Goal: Check status: Check status

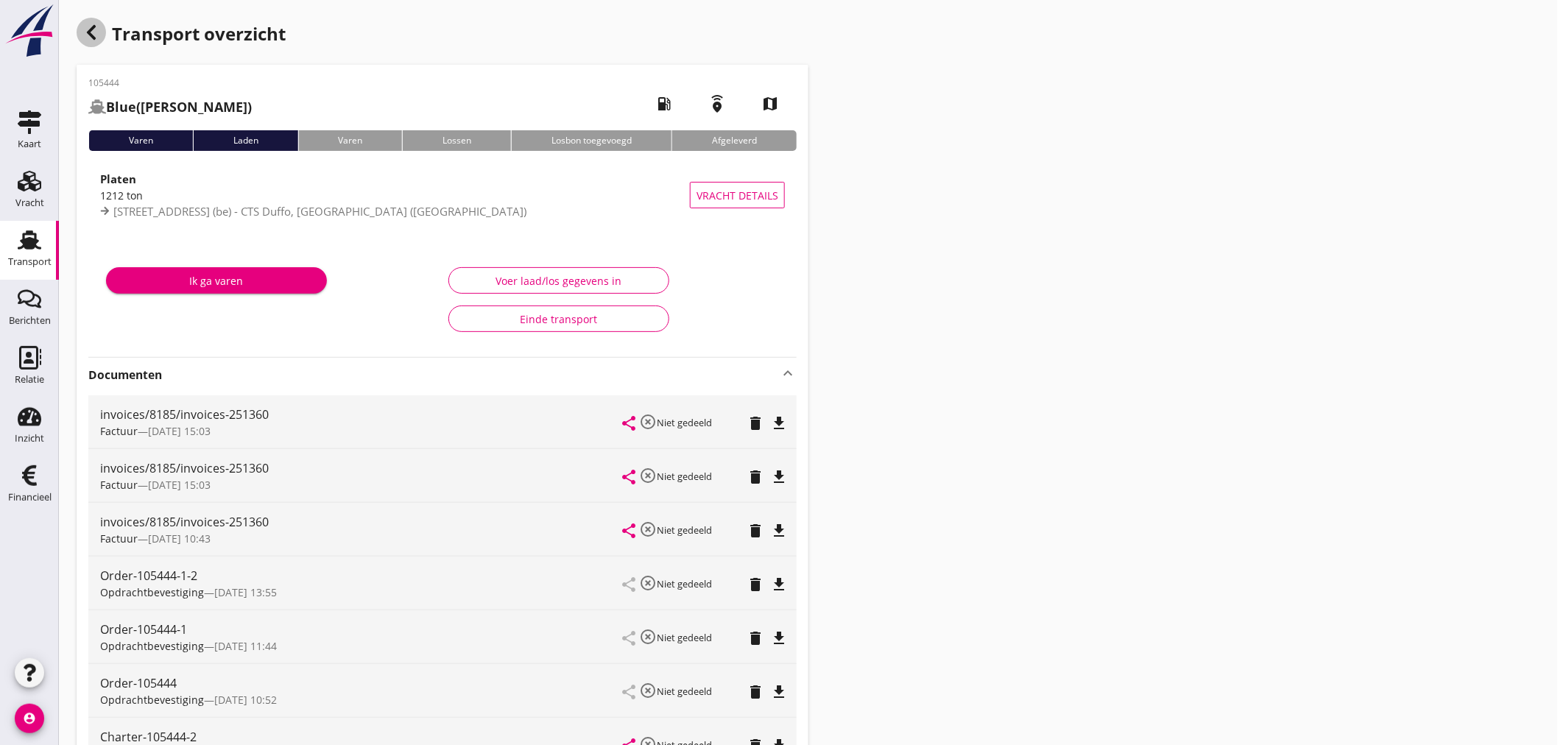
click at [83, 39] on icon "button" at bounding box center [91, 33] width 18 height 18
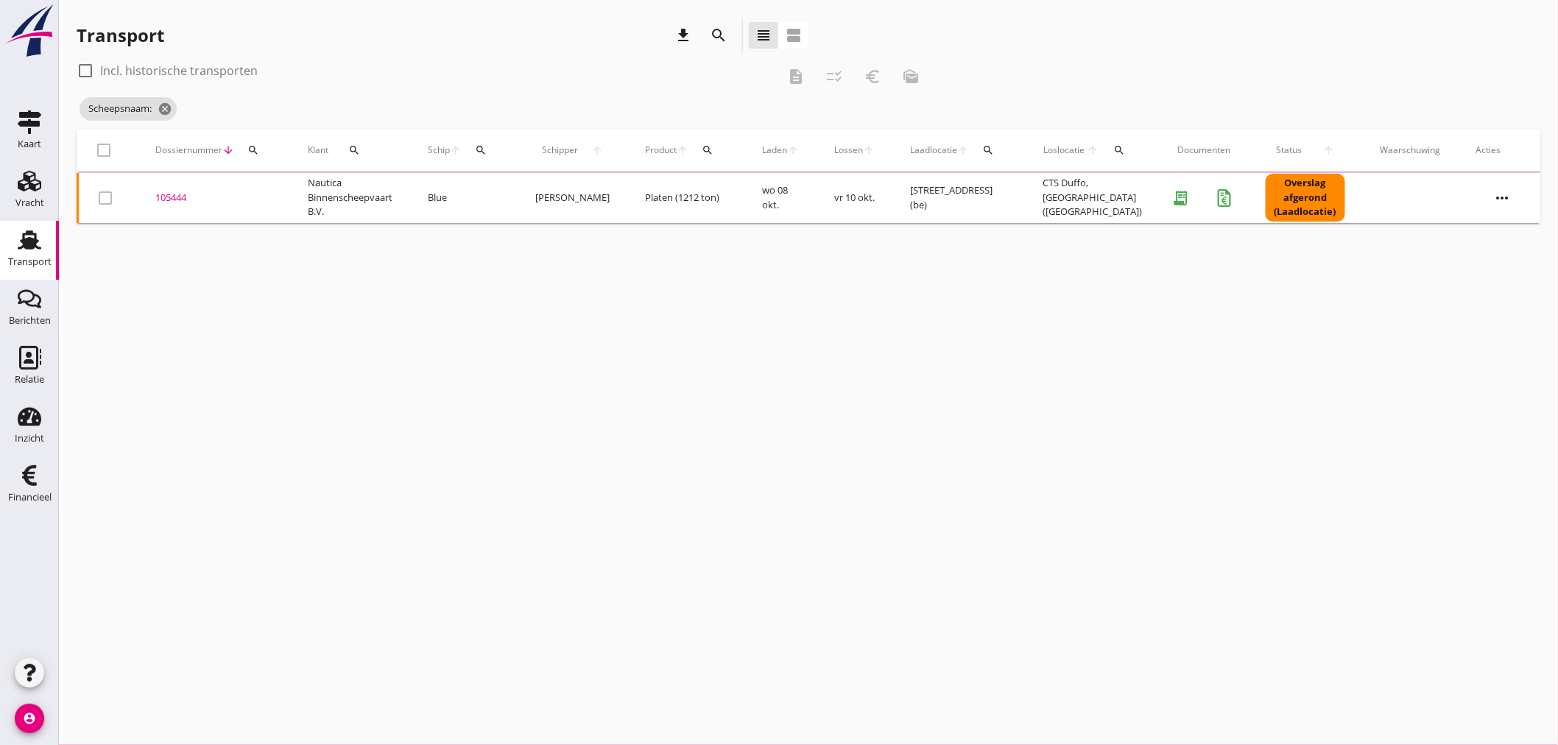
click at [480, 151] on div "search" at bounding box center [481, 150] width 27 height 12
click at [504, 189] on input "Zoek op (scheeps)naam" at bounding box center [556, 193] width 153 height 24
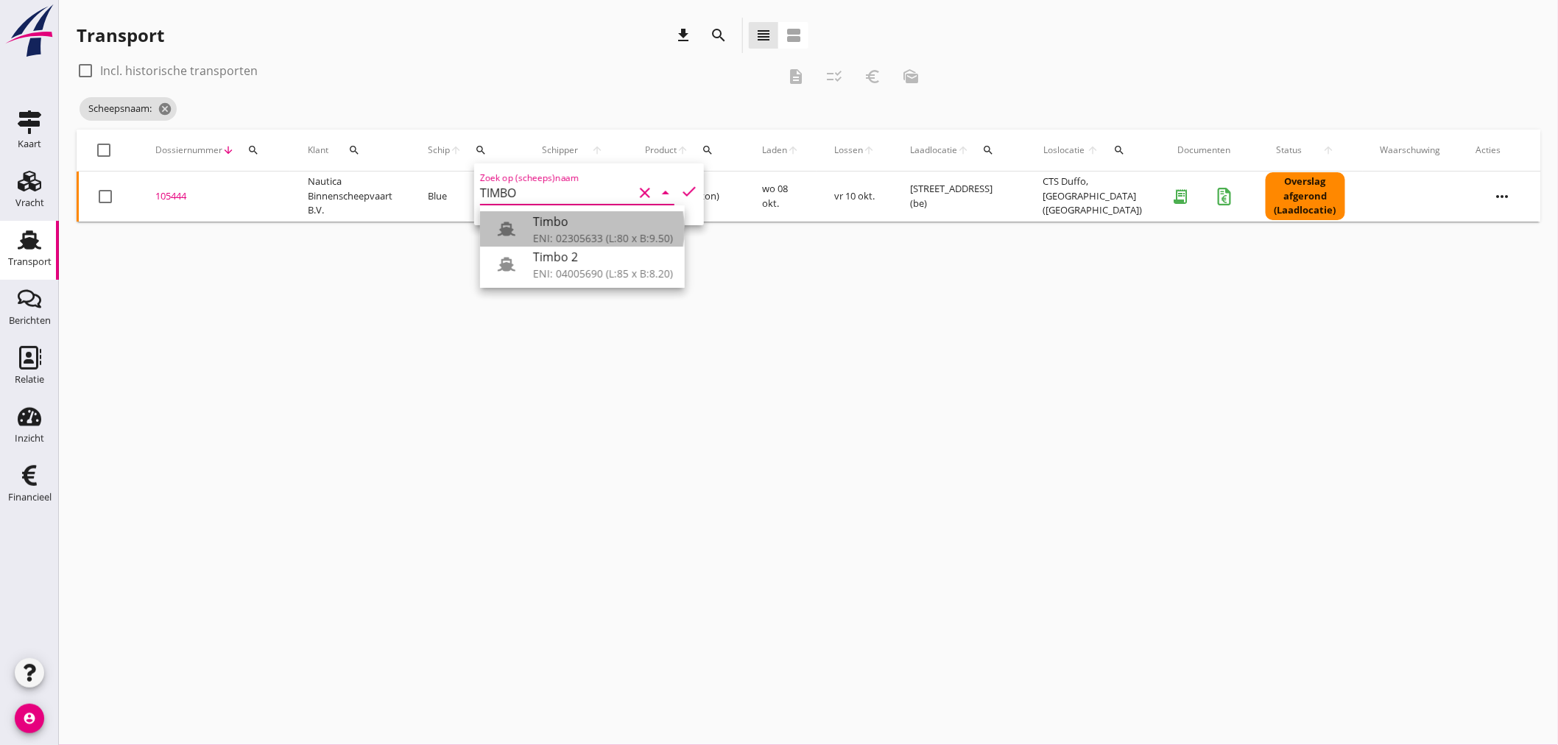
click at [576, 227] on div "Timbo" at bounding box center [603, 222] width 140 height 18
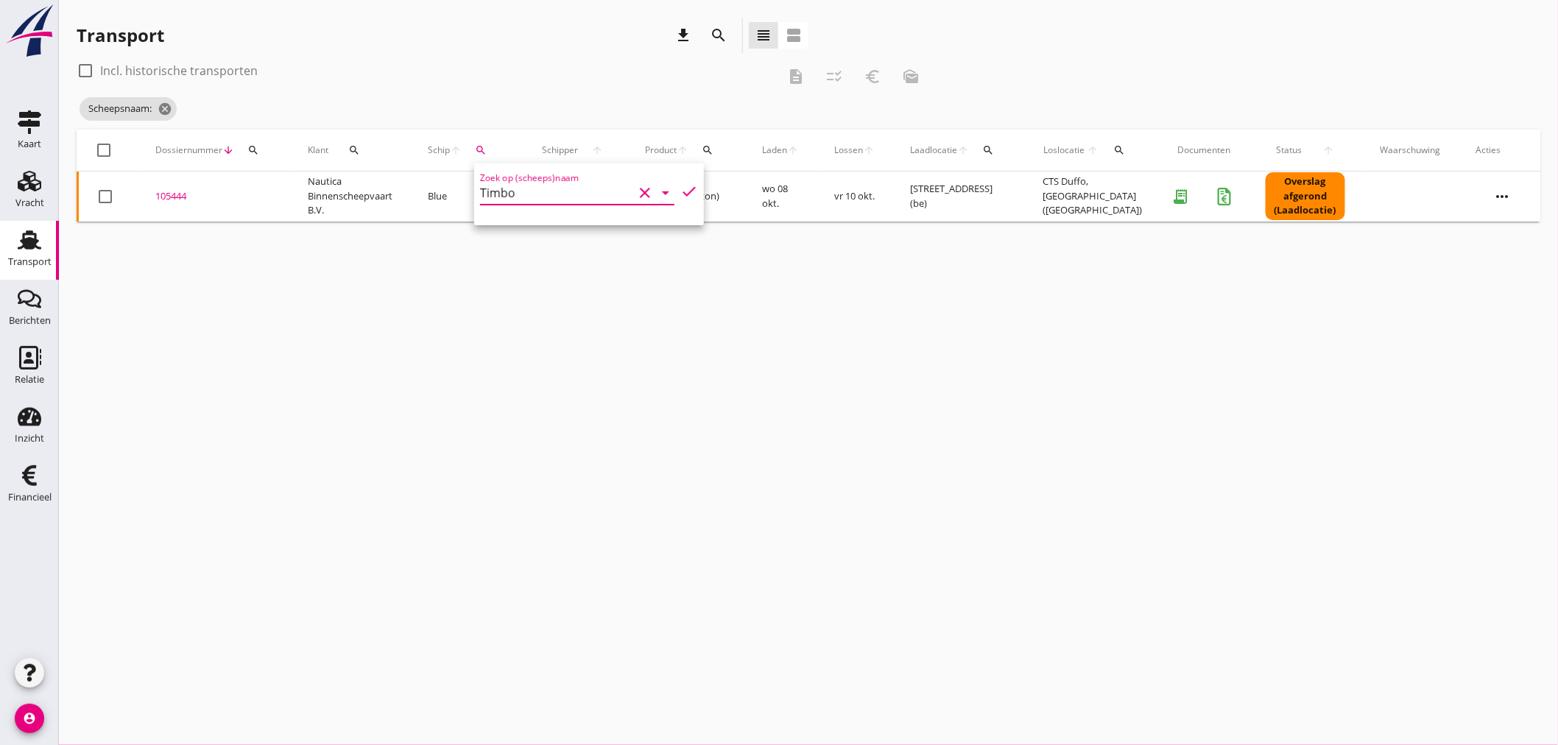
click at [534, 197] on input "Timbo" at bounding box center [556, 193] width 153 height 24
click at [576, 233] on div "ENI: 02305633 (L:80 x B:9.50)" at bounding box center [603, 237] width 140 height 15
drag, startPoint x: 546, startPoint y: 350, endPoint x: 549, endPoint y: 334, distance: 16.5
click at [549, 342] on div "cancel You are impersonating another user. Transport download search view_headl…" at bounding box center [808, 372] width 1499 height 745
drag, startPoint x: 494, startPoint y: 156, endPoint x: 498, endPoint y: 166, distance: 10.9
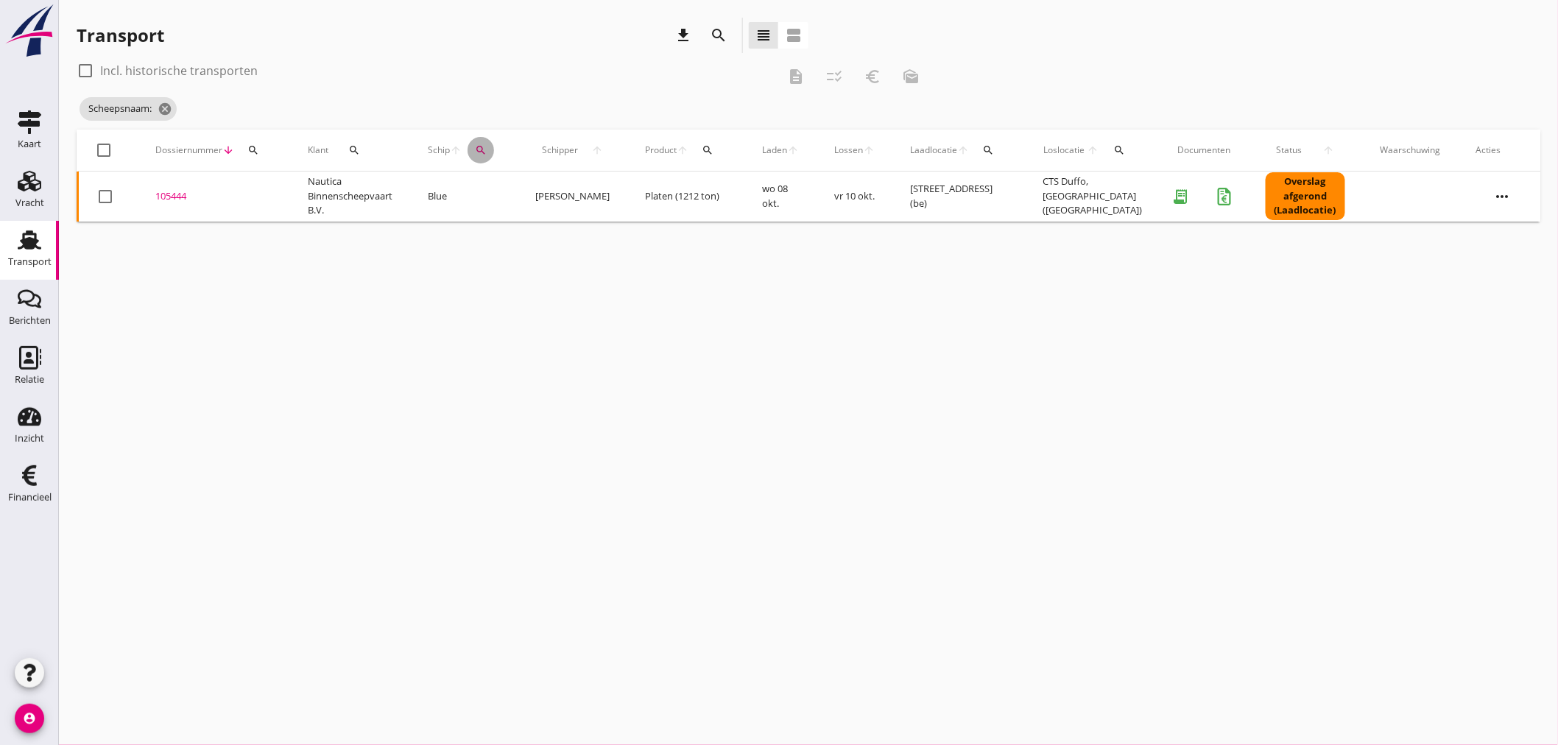
click at [494, 152] on button "search" at bounding box center [481, 150] width 27 height 27
drag, startPoint x: 507, startPoint y: 185, endPoint x: 524, endPoint y: 194, distance: 20.1
click at [508, 185] on input "Timbo" at bounding box center [556, 193] width 153 height 24
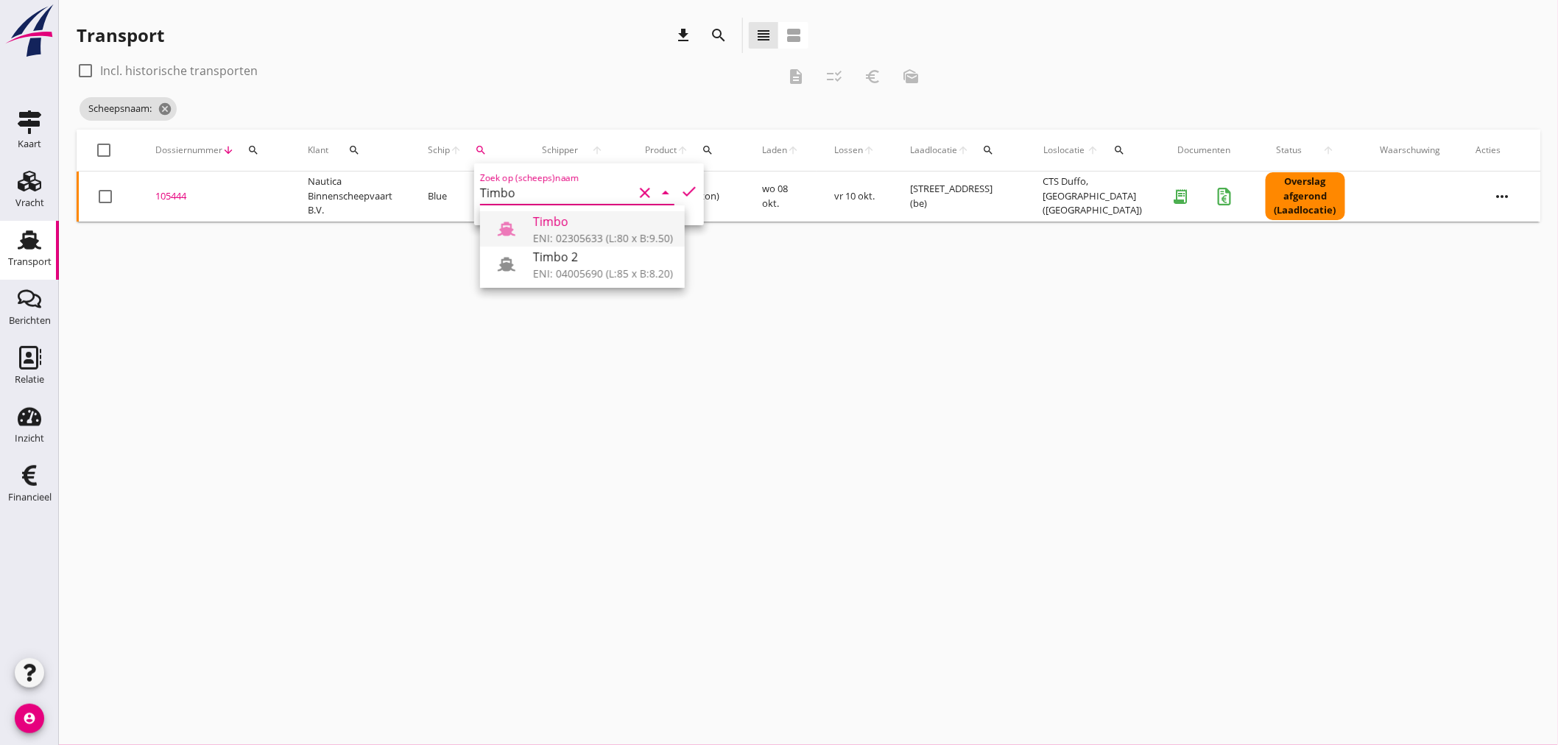
click at [534, 233] on div "ENI: 02305633 (L:80 x B:9.50)" at bounding box center [603, 237] width 140 height 15
click at [536, 200] on input "Timbo" at bounding box center [556, 193] width 153 height 24
click at [560, 274] on div "ENI: 04005690 (L:85 x B:8.20)" at bounding box center [603, 273] width 140 height 15
click at [688, 195] on icon "check" at bounding box center [689, 192] width 18 height 18
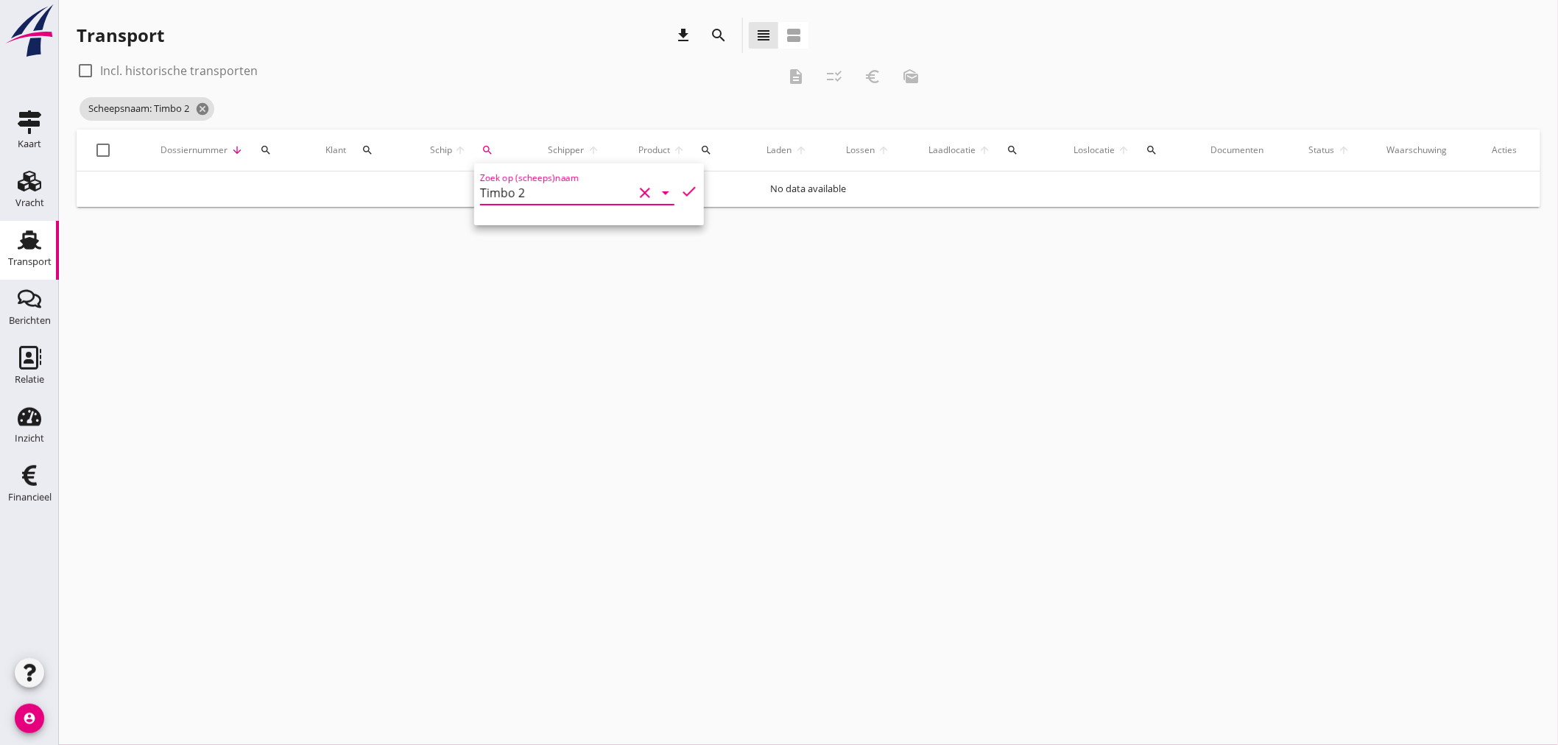
type input "Timbo 2"
click at [685, 184] on icon "check" at bounding box center [689, 192] width 18 height 18
click at [202, 113] on icon "cancel" at bounding box center [202, 109] width 15 height 15
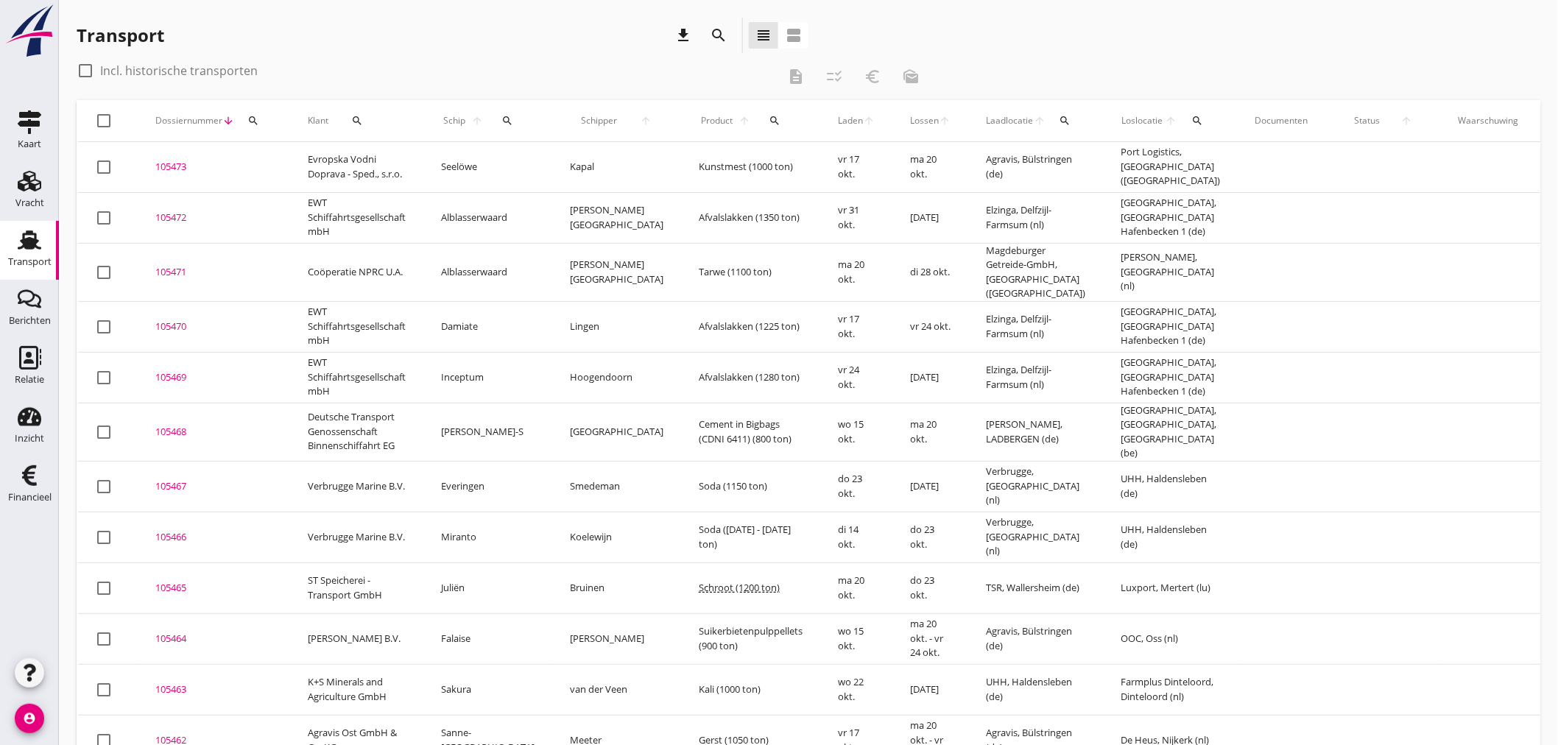
click at [506, 123] on div "search" at bounding box center [508, 121] width 32 height 12
click at [506, 170] on input "Zoek op (scheeps)naam" at bounding box center [564, 164] width 153 height 24
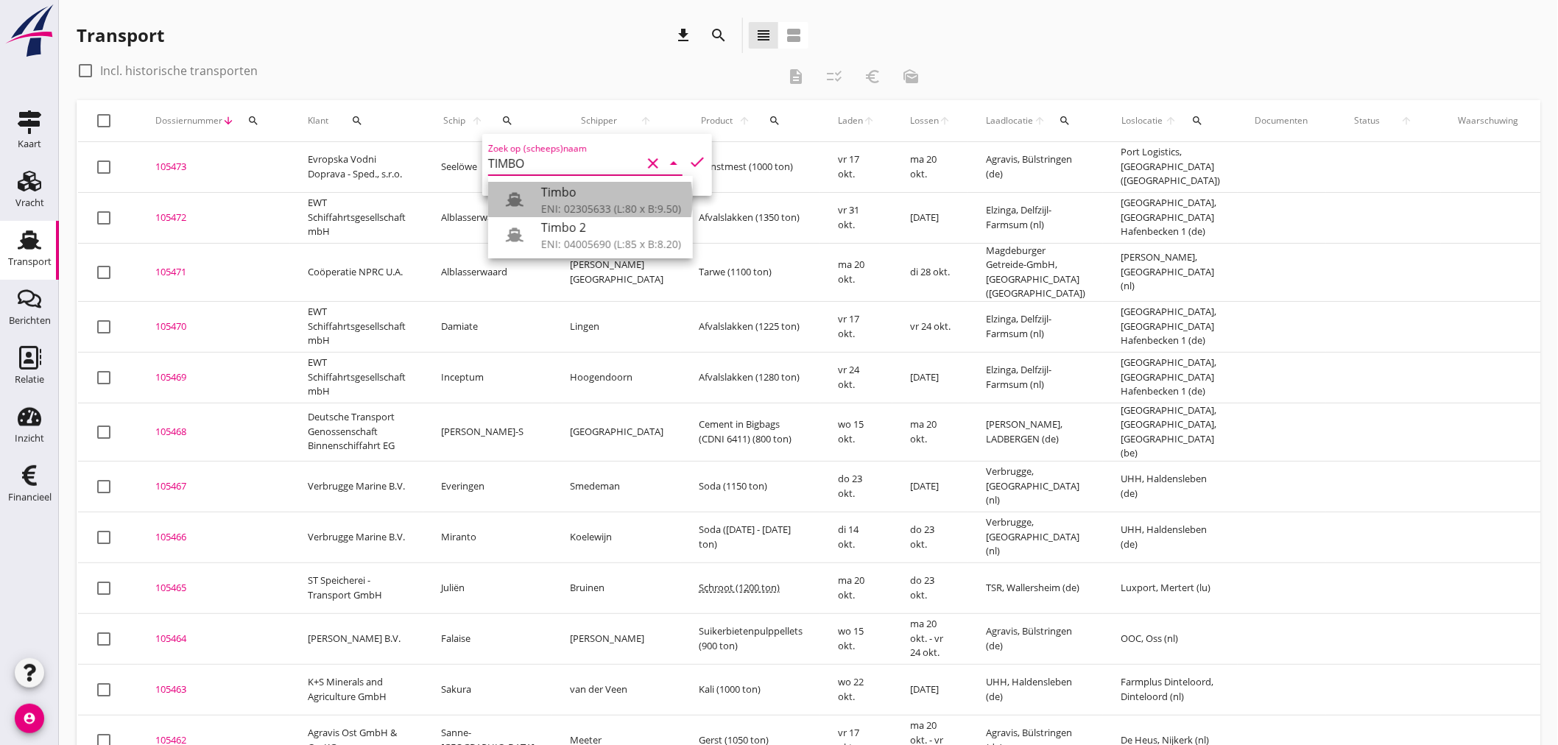
click at [600, 186] on div "Timbo" at bounding box center [611, 192] width 140 height 18
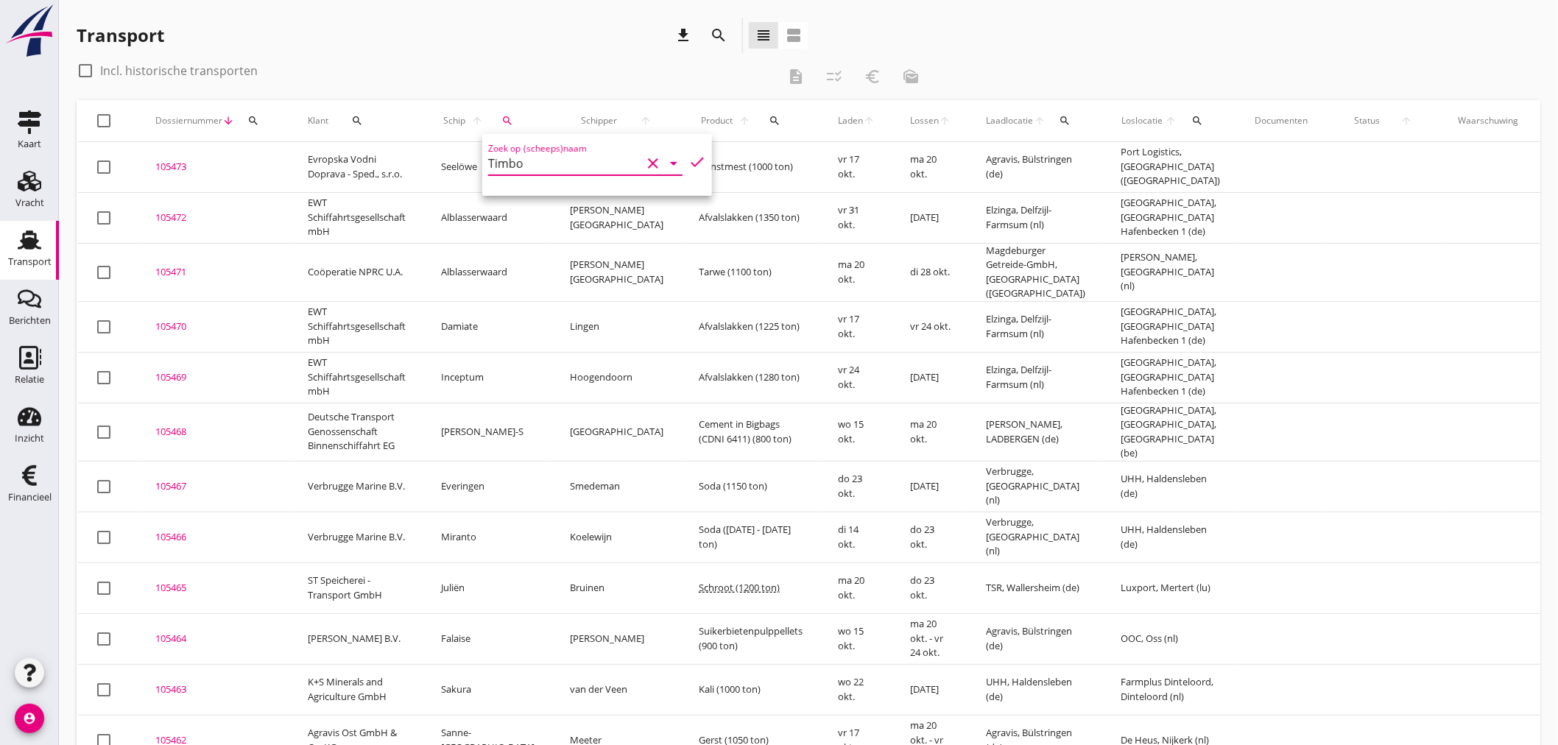
click at [695, 159] on icon "check" at bounding box center [697, 162] width 18 height 18
type input "Timbo"
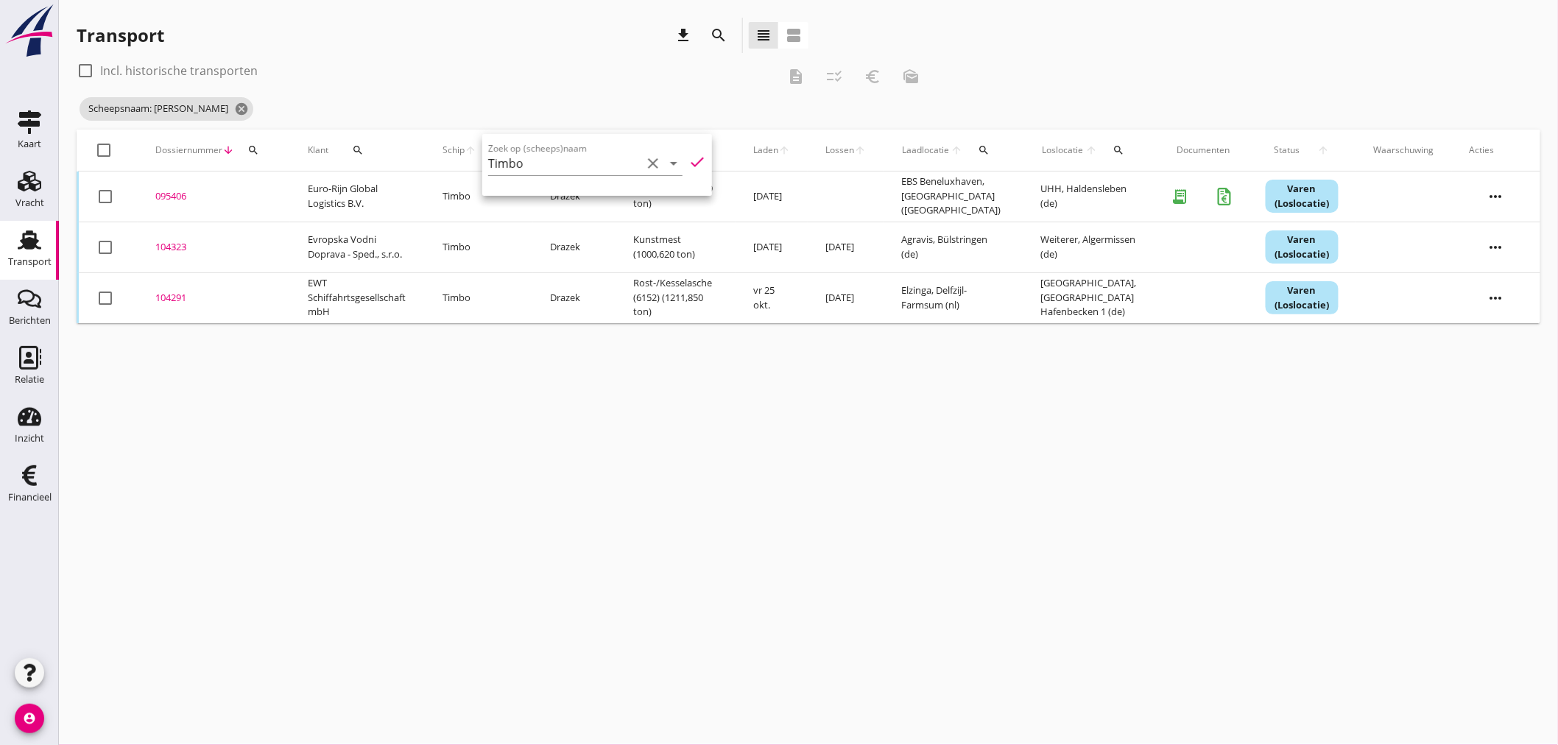
drag, startPoint x: 362, startPoint y: 405, endPoint x: 433, endPoint y: 406, distance: 71.4
click at [364, 405] on div "cancel You are impersonating another user. Transport download search view_headl…" at bounding box center [808, 372] width 1499 height 745
click at [166, 197] on div "095406" at bounding box center [213, 196] width 117 height 15
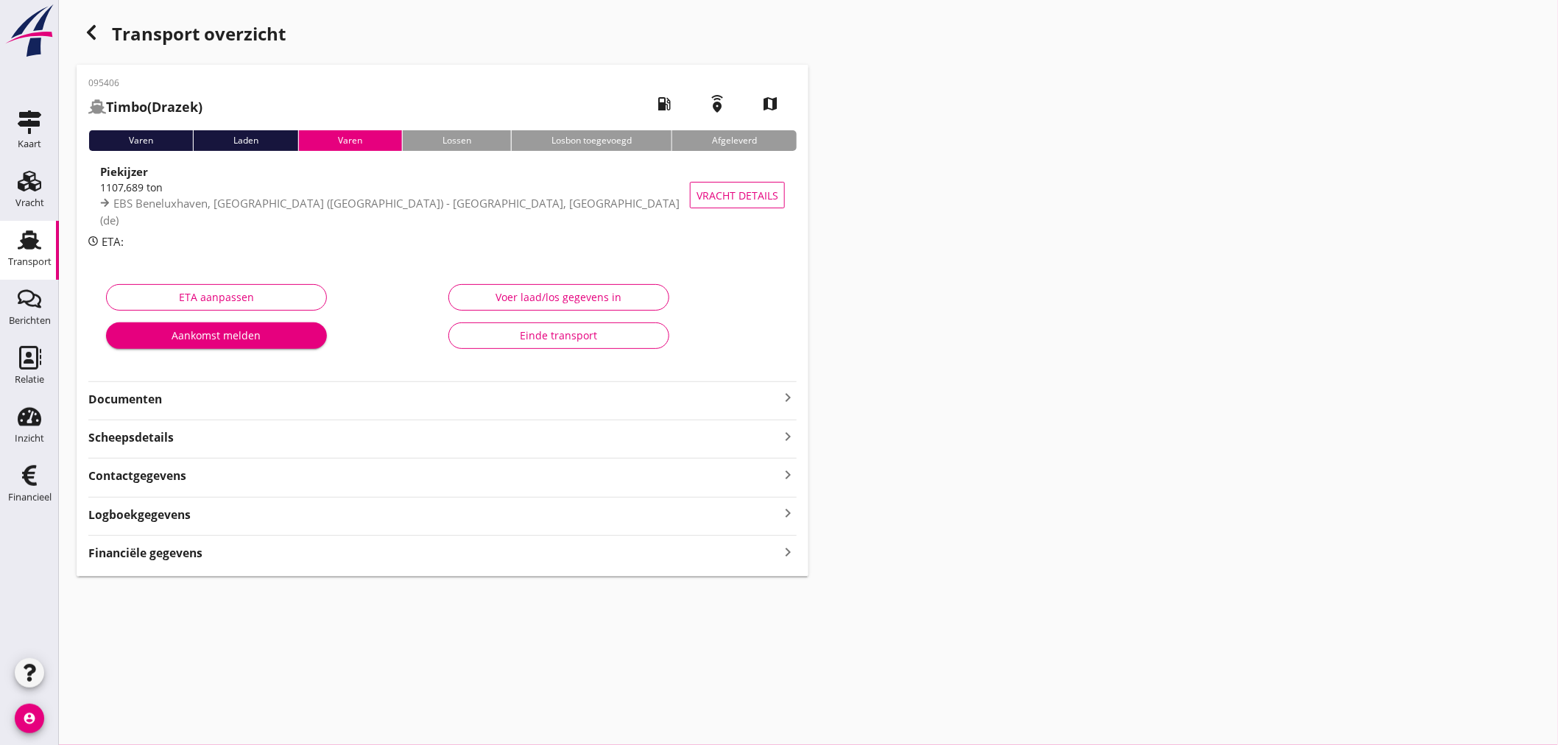
click at [179, 549] on strong "Financiële gegevens" at bounding box center [145, 553] width 114 height 17
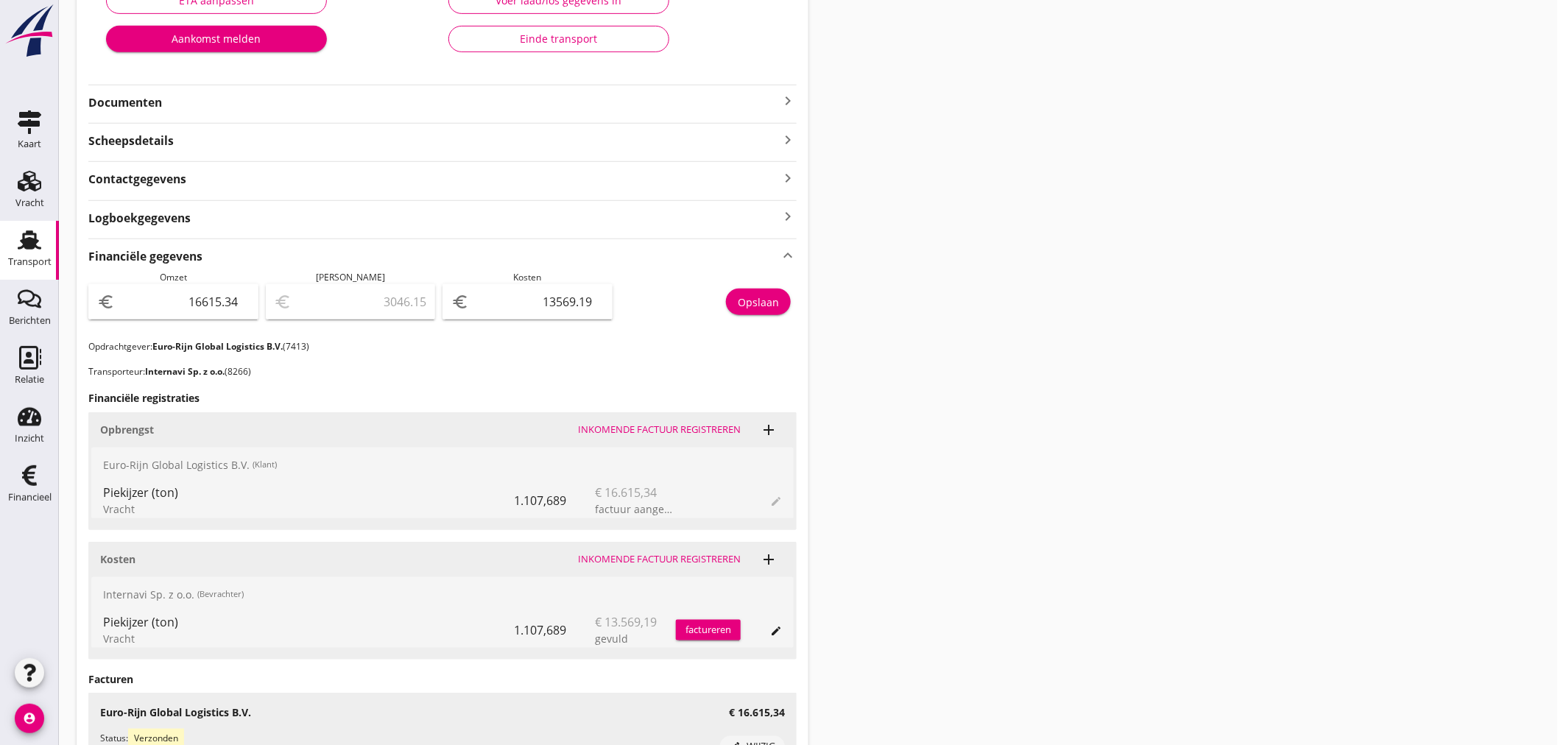
scroll to position [271, 0]
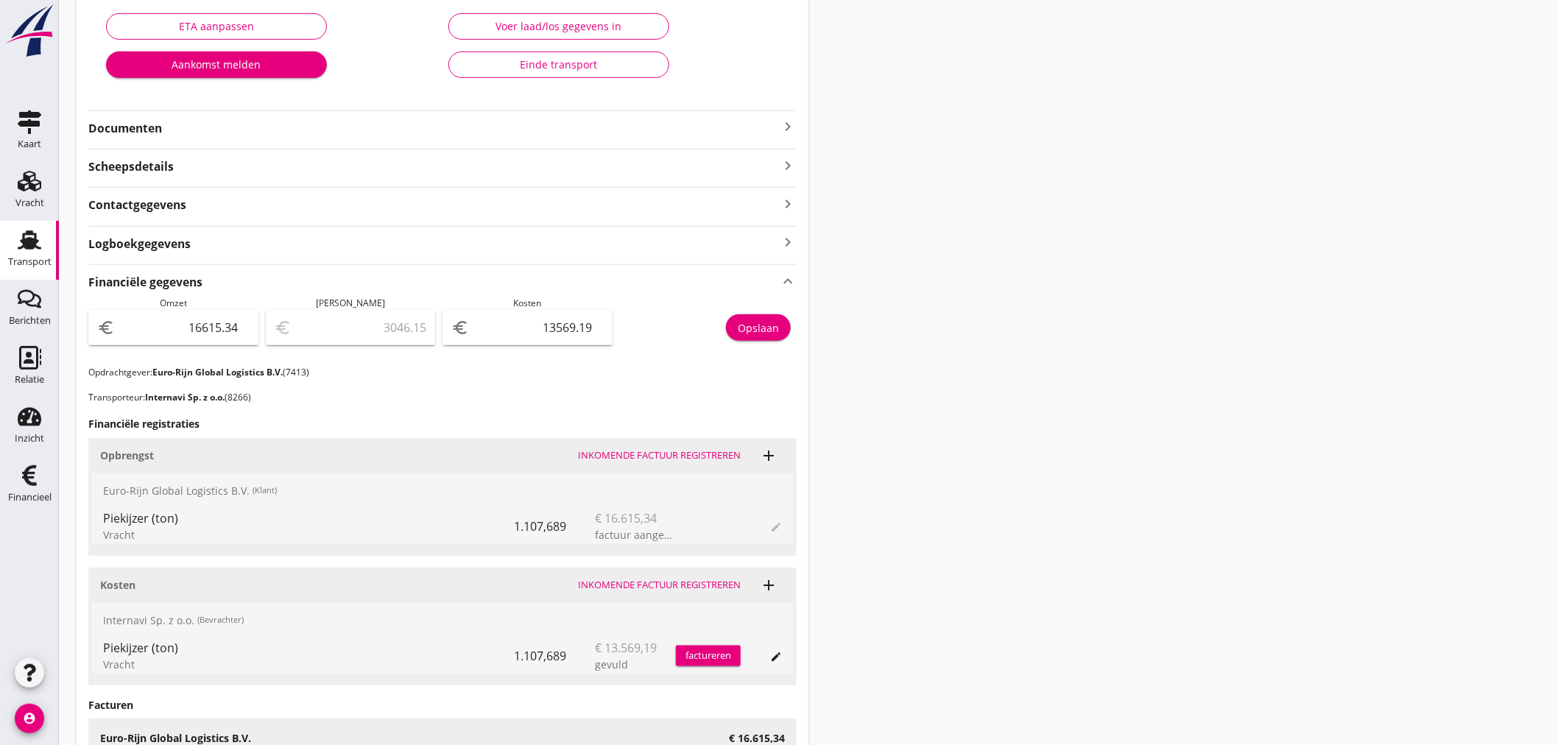
click at [788, 124] on icon "keyboard_arrow_right" at bounding box center [788, 127] width 18 height 18
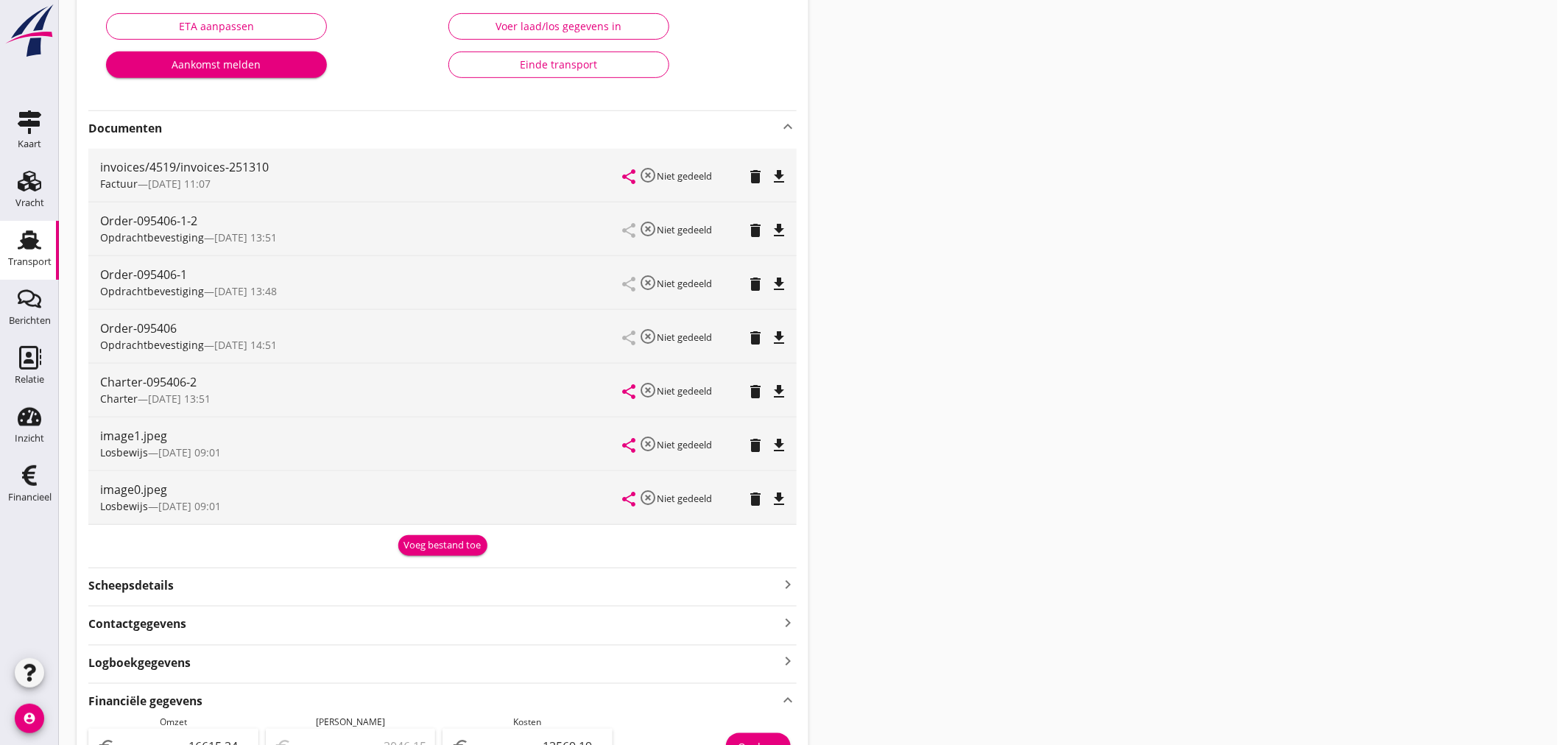
click at [776, 498] on icon "file_download" at bounding box center [779, 499] width 18 height 18
click at [779, 497] on icon "open_in_browser" at bounding box center [779, 499] width 18 height 18
click at [778, 439] on icon "file_download" at bounding box center [779, 446] width 18 height 18
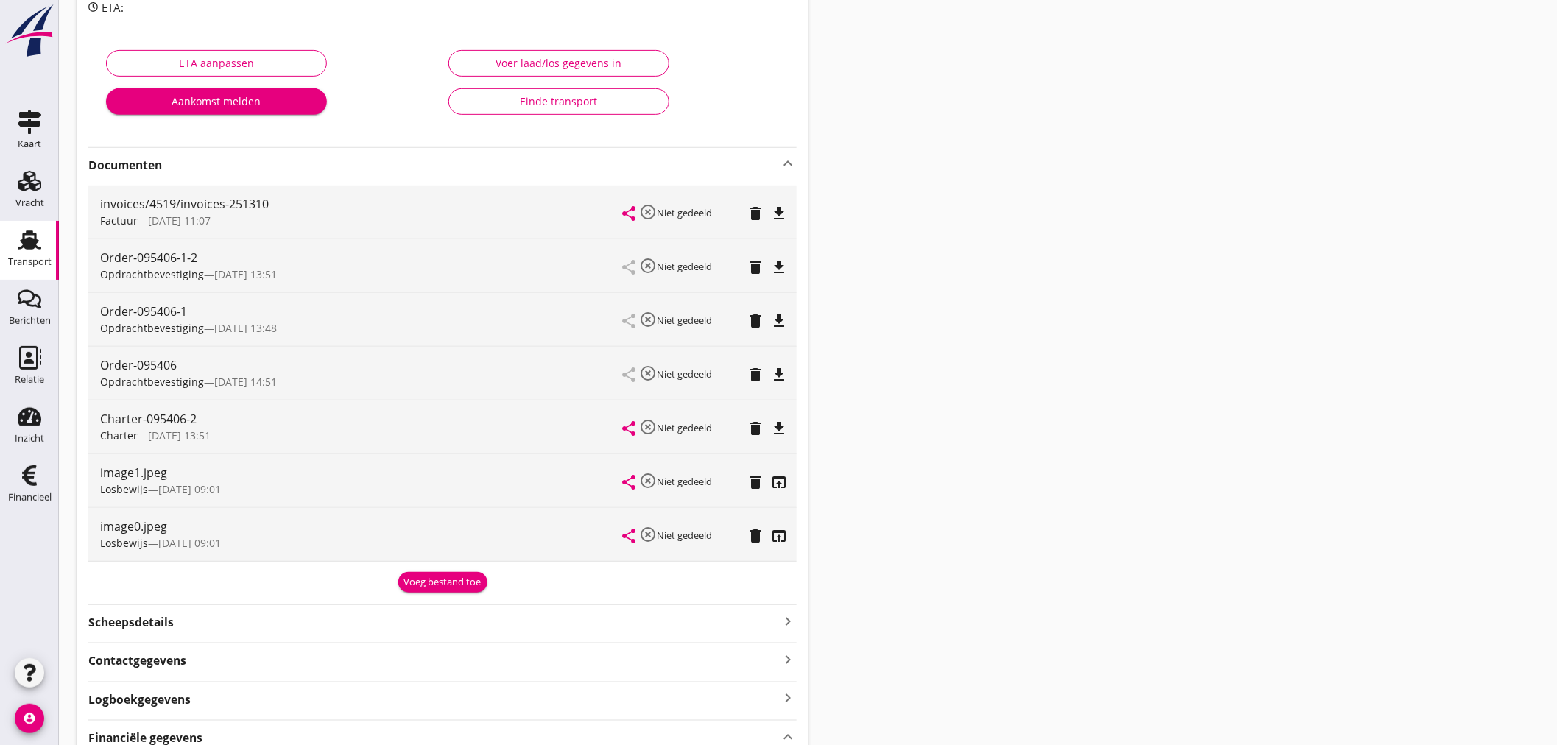
scroll to position [0, 0]
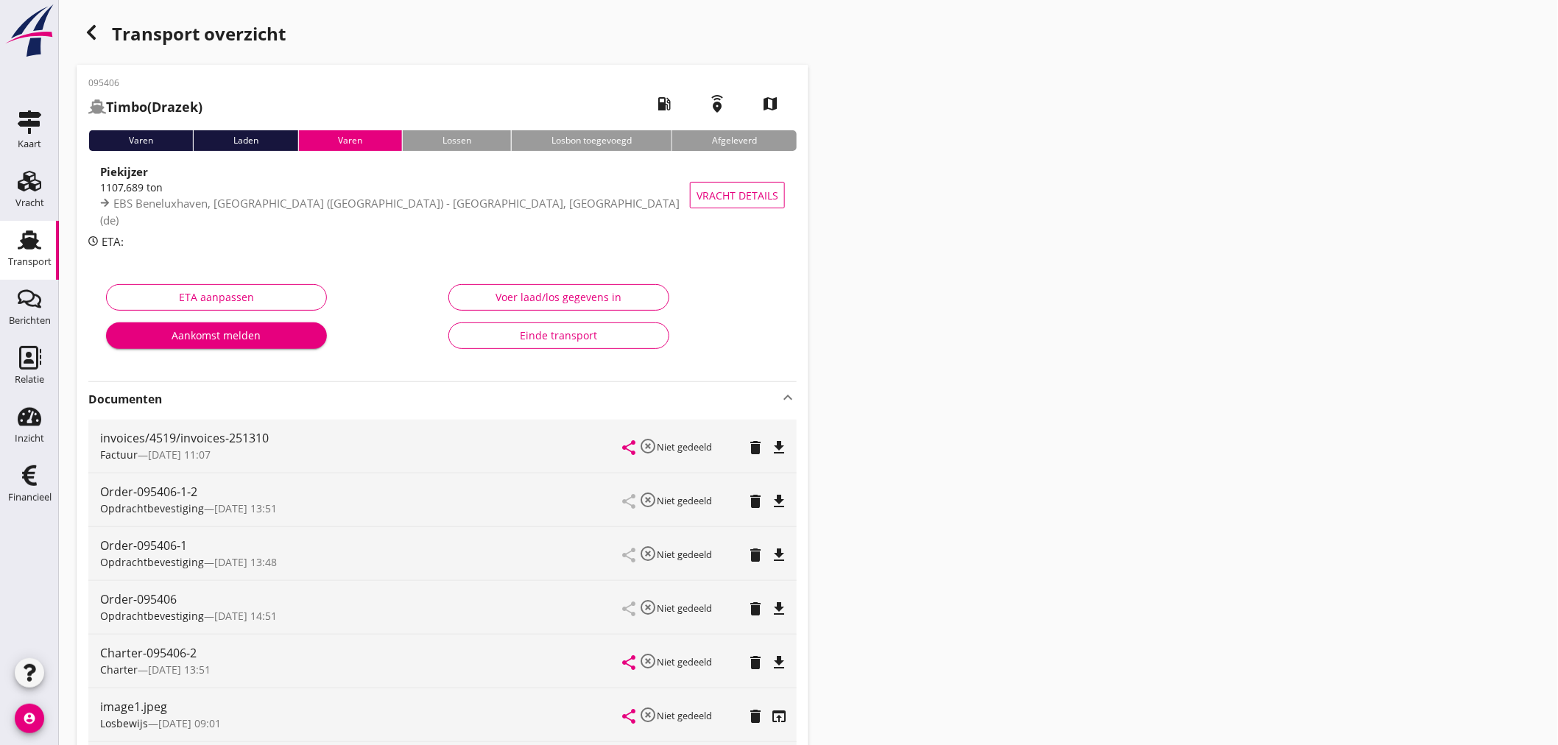
click at [38, 254] on div "Transport" at bounding box center [29, 262] width 43 height 21
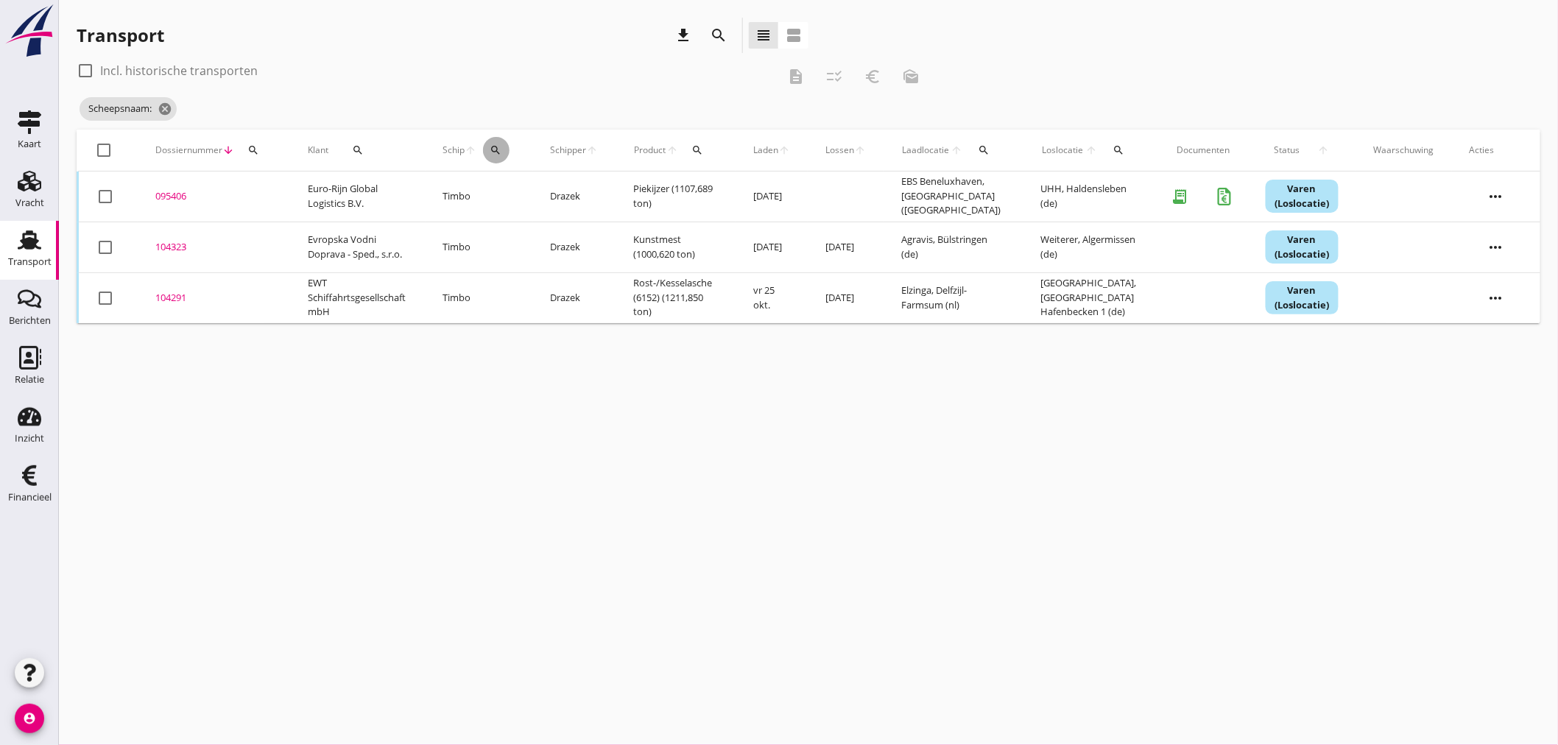
drag, startPoint x: 487, startPoint y: 148, endPoint x: 543, endPoint y: 180, distance: 64.0
click at [499, 156] on button "search" at bounding box center [496, 150] width 27 height 27
drag, startPoint x: 535, startPoint y: 197, endPoint x: 431, endPoint y: 196, distance: 103.8
click at [515, 197] on input "Zoek op (scheeps)naam" at bounding box center [568, 193] width 153 height 24
click at [593, 221] on div "Reinmar" at bounding box center [615, 222] width 140 height 18
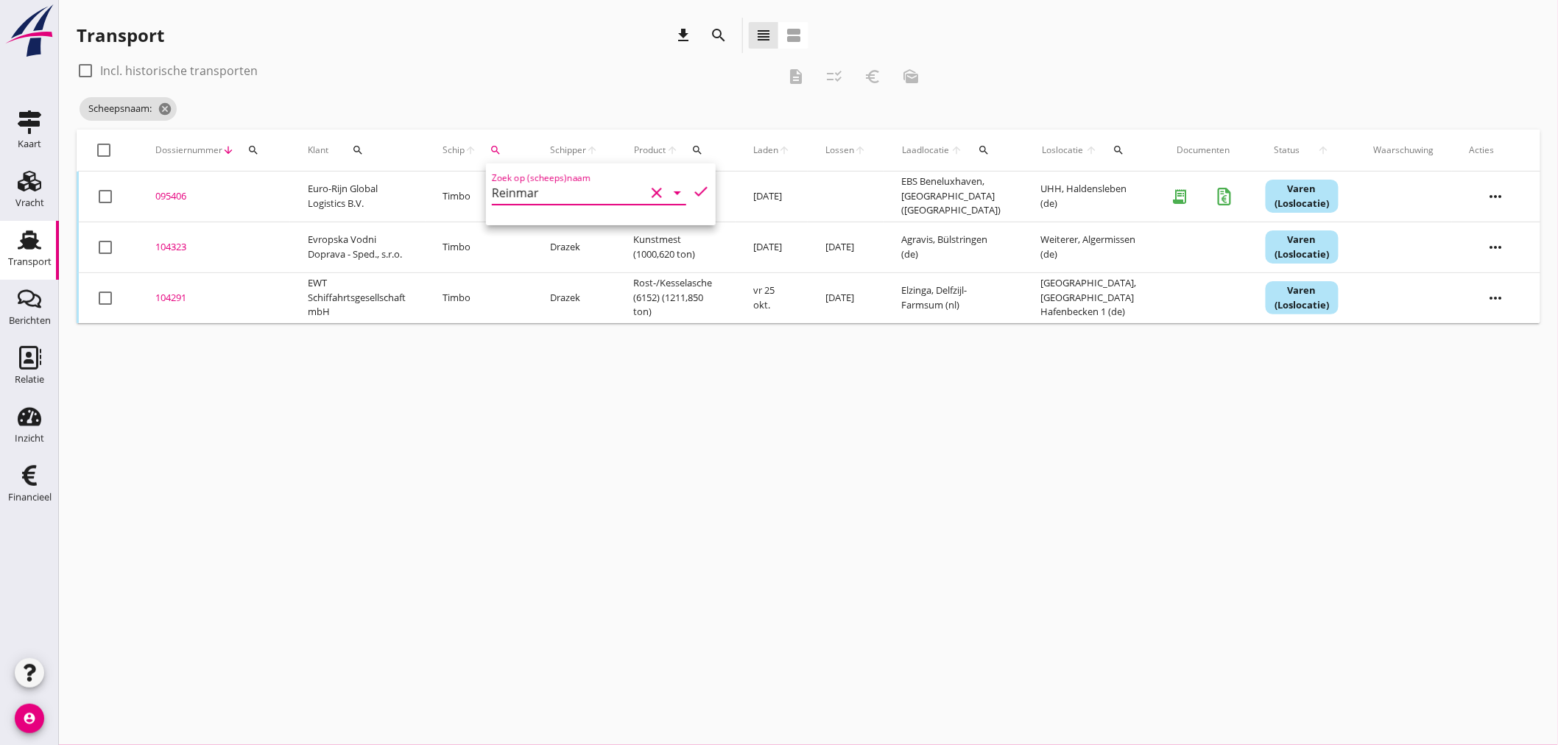
click at [700, 191] on icon "check" at bounding box center [701, 192] width 18 height 18
type input "Reinmar"
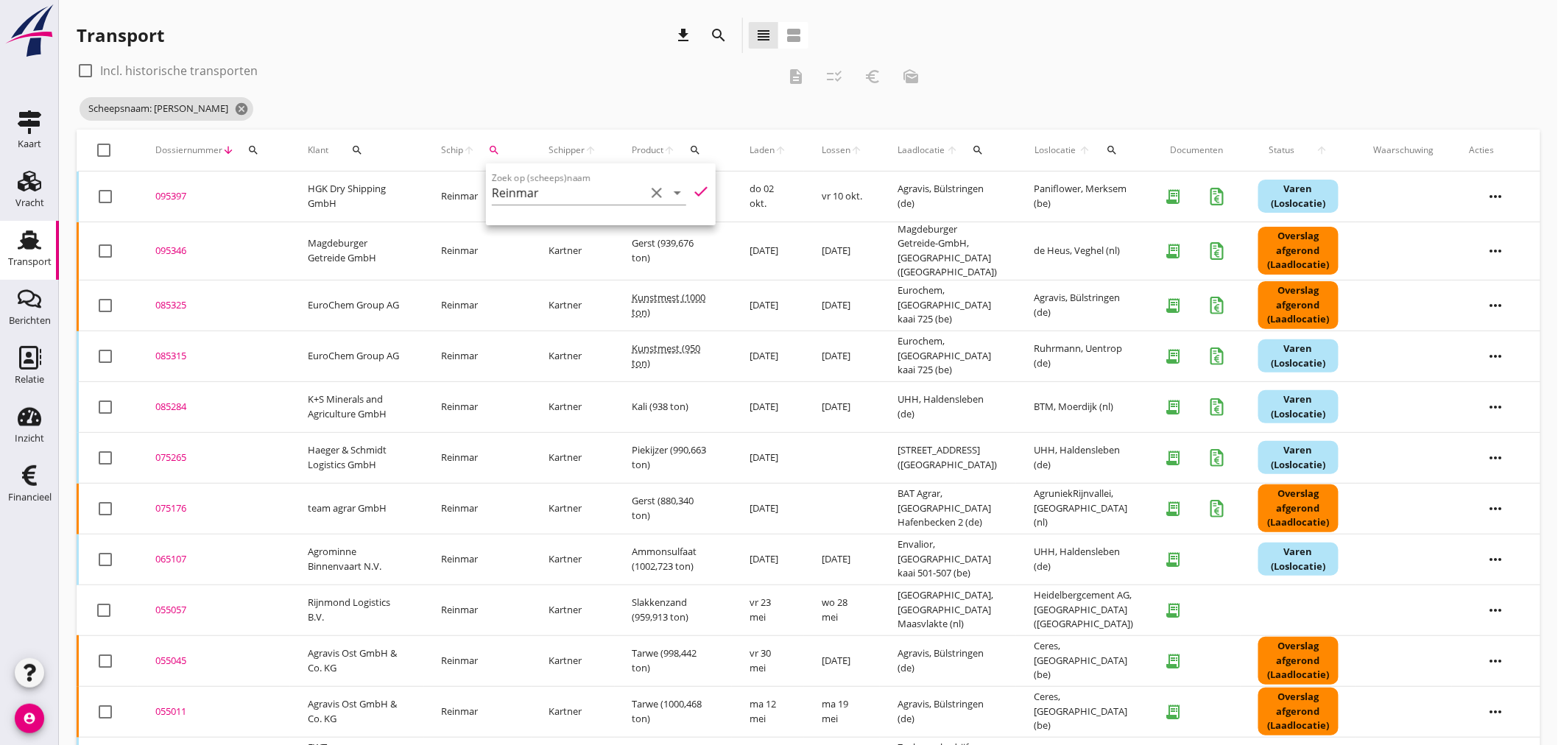
click at [608, 96] on div "Scheepsnaam: [PERSON_NAME]" at bounding box center [504, 108] width 854 height 29
click at [175, 197] on div "095397" at bounding box center [213, 196] width 117 height 15
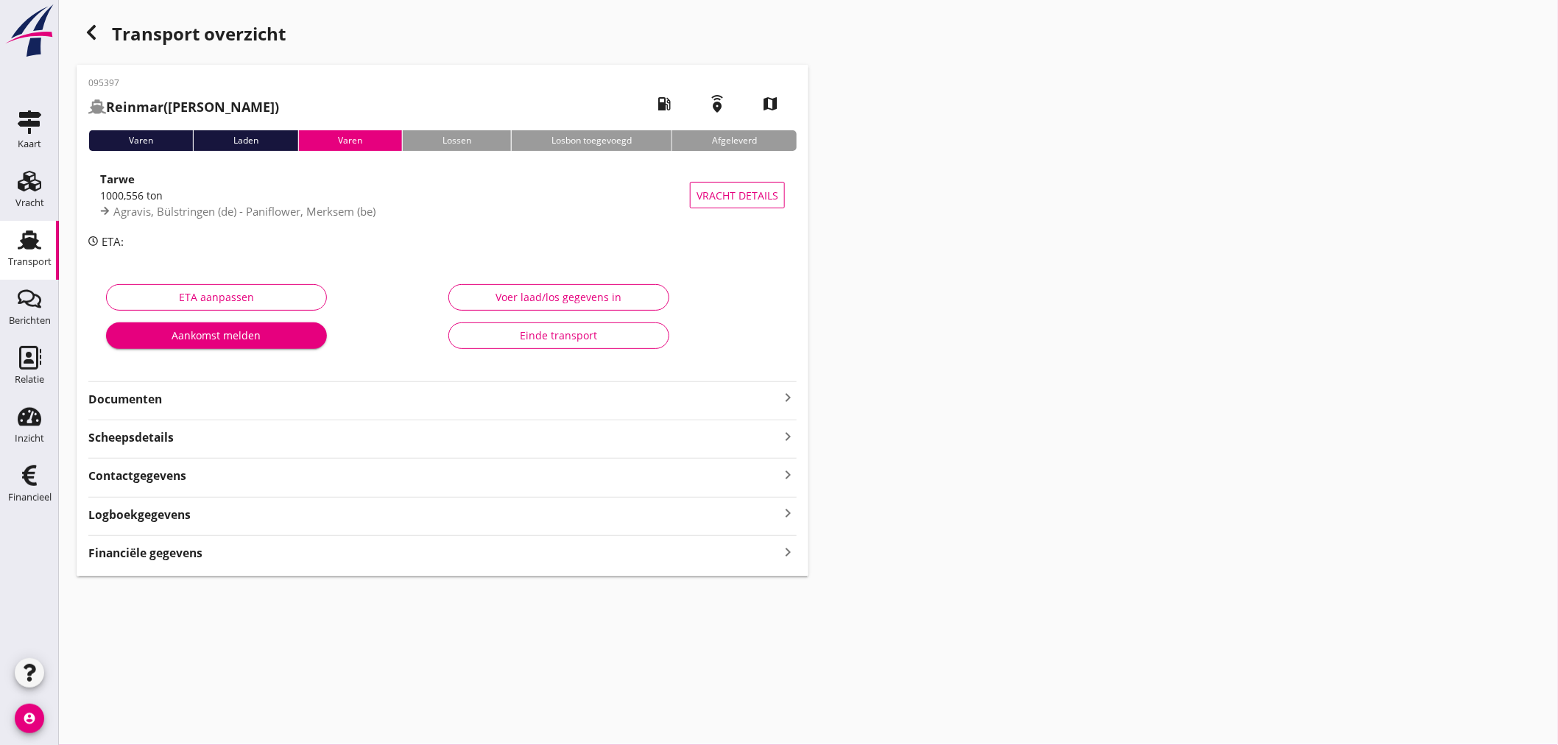
click at [784, 549] on icon "keyboard_arrow_right" at bounding box center [788, 552] width 18 height 20
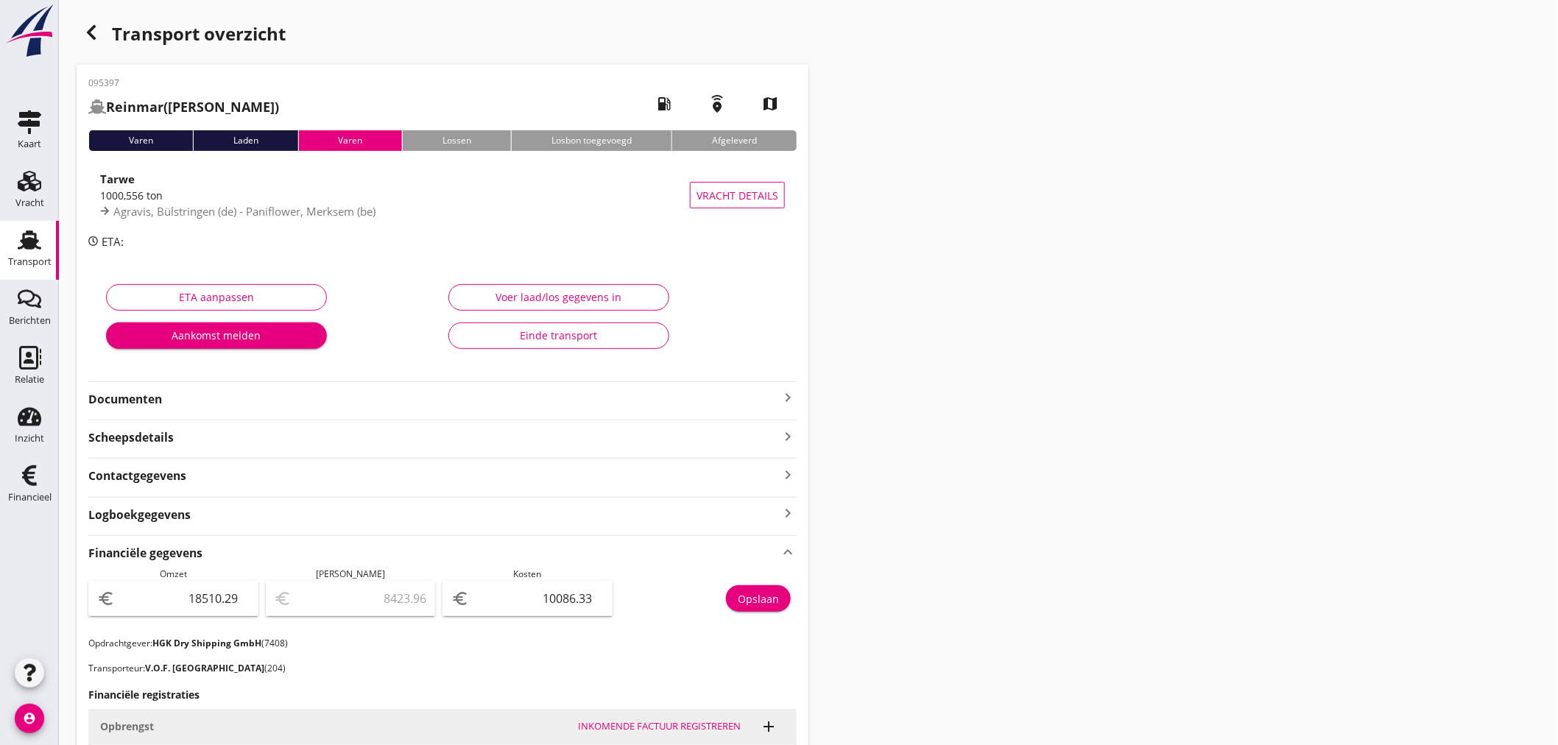
click at [786, 403] on icon "keyboard_arrow_right" at bounding box center [788, 398] width 18 height 18
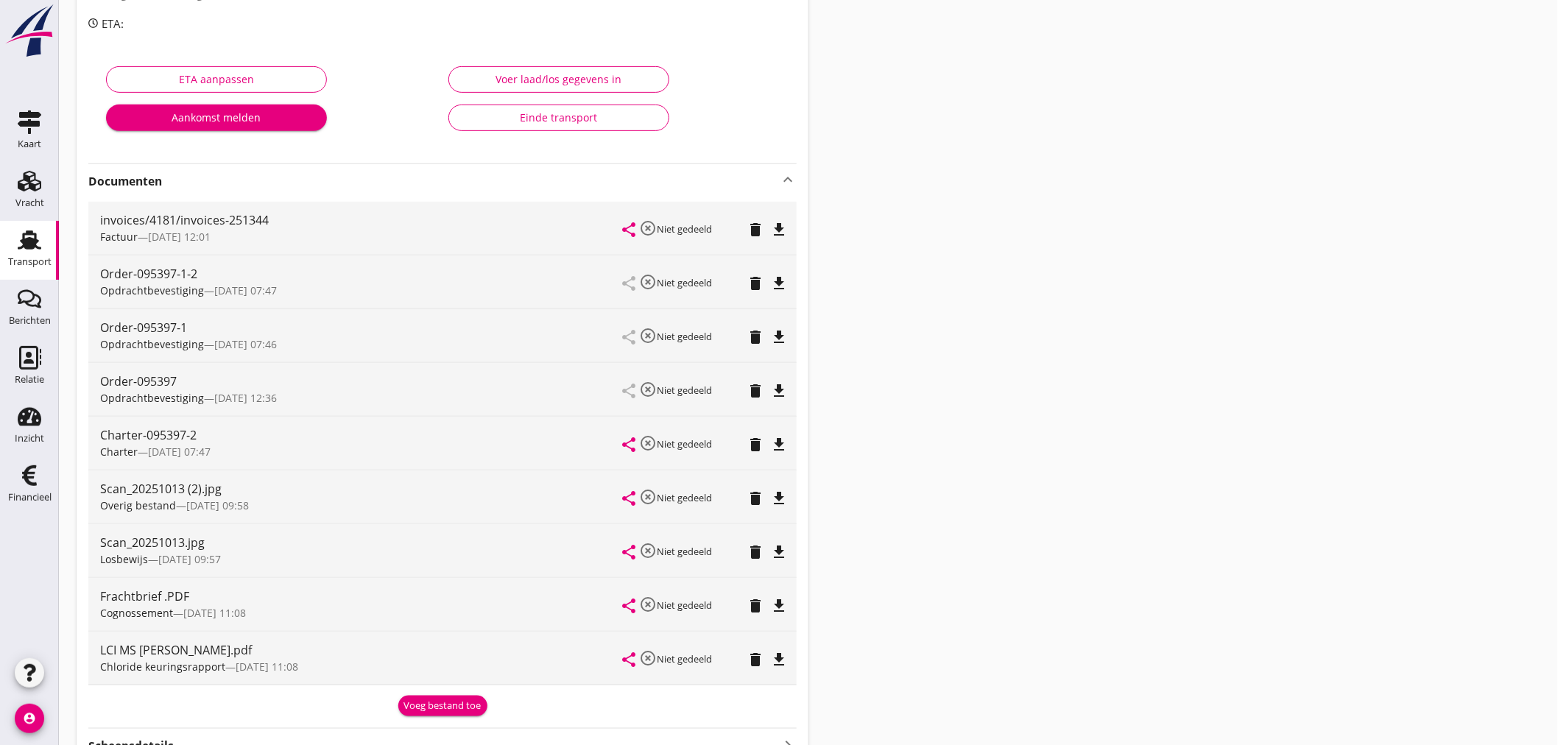
scroll to position [245, 0]
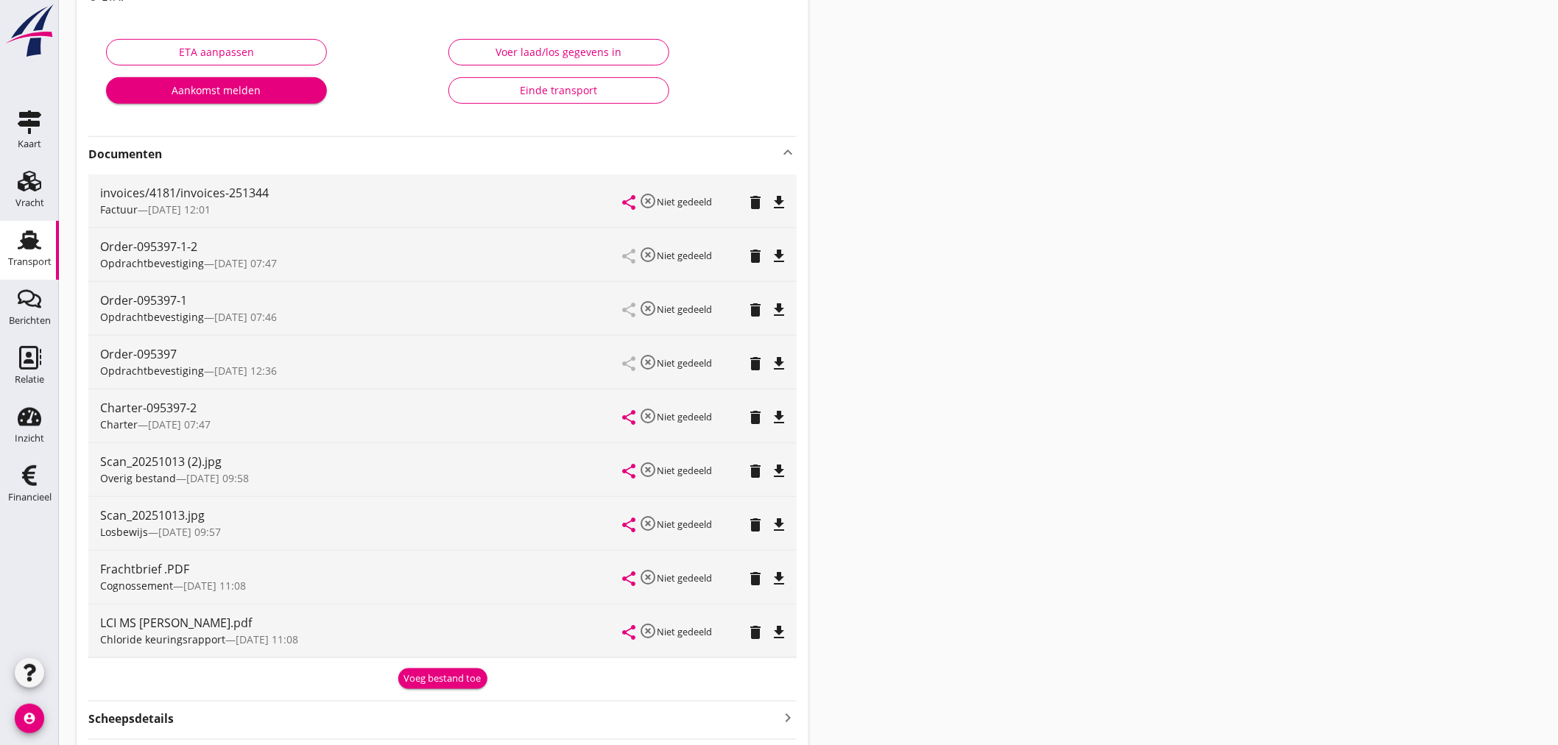
click at [781, 526] on icon "file_download" at bounding box center [779, 525] width 18 height 18
